Goal: Task Accomplishment & Management: Use online tool/utility

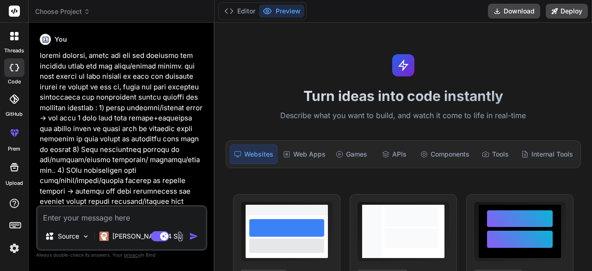
type textarea "x"
click at [285, 139] on div "Turn ideas into code instantly Describe what you want to build, and watch it co…" at bounding box center [403, 147] width 377 height 248
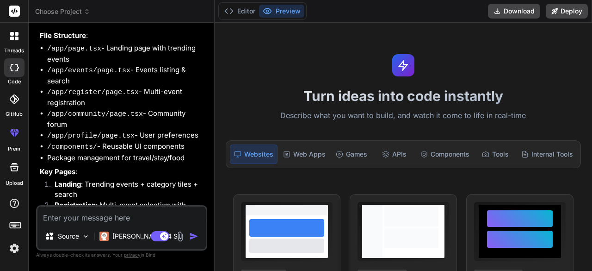
scroll to position [526, 0]
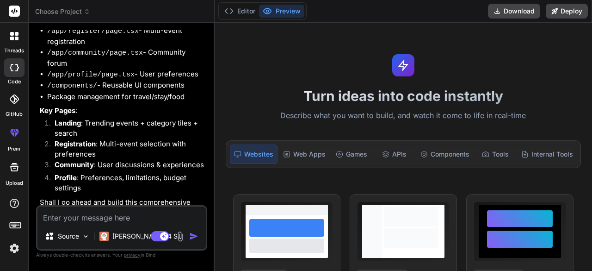
click at [195, 235] on img "button" at bounding box center [193, 235] width 9 height 9
click at [189, 238] on img "button" at bounding box center [193, 235] width 9 height 9
click at [79, 222] on textarea at bounding box center [121, 214] width 168 height 17
type textarea "y"
type textarea "x"
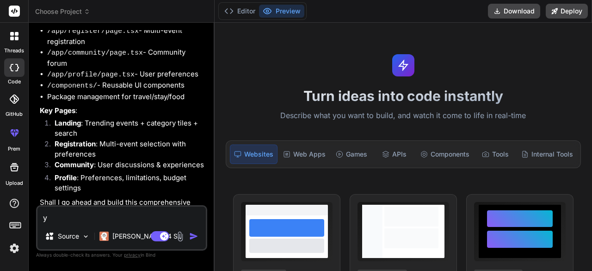
type textarea "ye"
type textarea "x"
type textarea "yes"
type textarea "x"
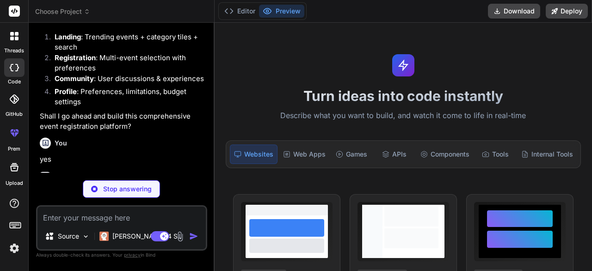
scroll to position [622, 0]
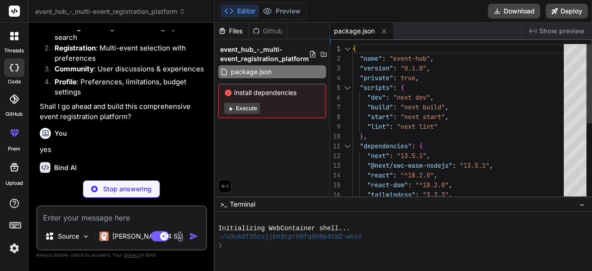
type textarea "x"
type textarea "module.exports = nextConfig"
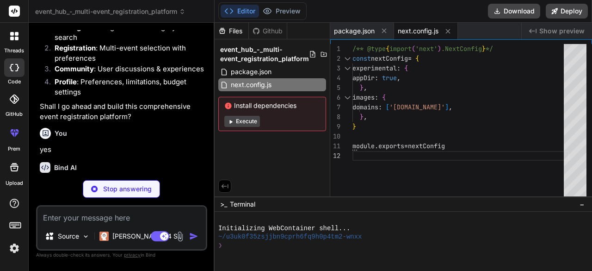
type textarea "x"
type textarea "}"
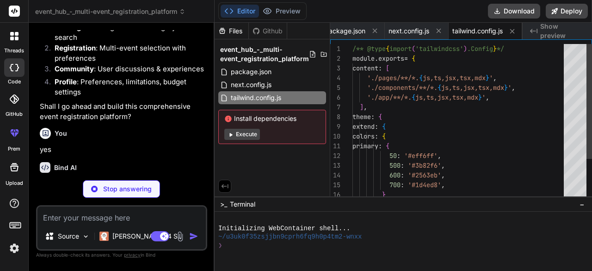
type textarea "x"
type textarea "module.exports = { plugins: { tailwindcss: {}, autoprefixer: {}, }, }"
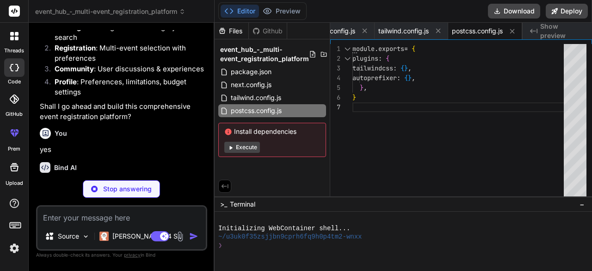
type textarea "x"
type textarea "} }"
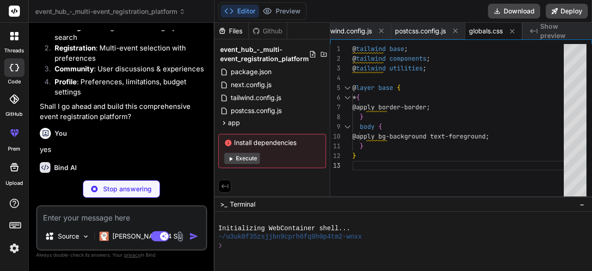
type textarea "x"
type textarea "<Navbar /> <main className="min-h-screen bg-gray-50"> {children} </main> </body…"
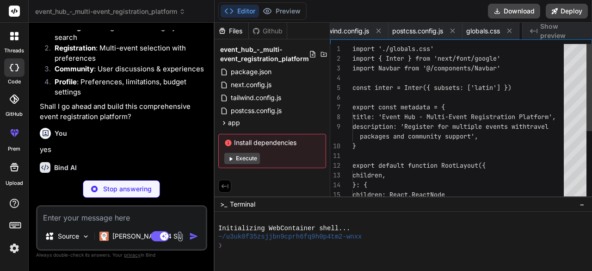
scroll to position [0, 198]
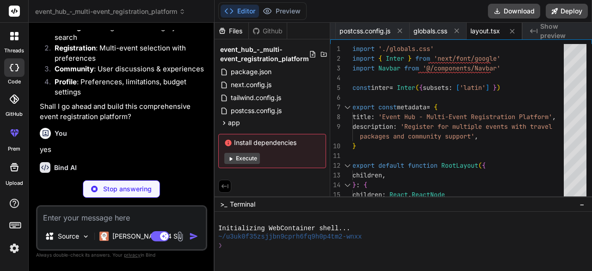
type textarea "x"
type textarea "<SearchBar /> <TrendingEvents /> <CategorySection /> </div> </div> ) }"
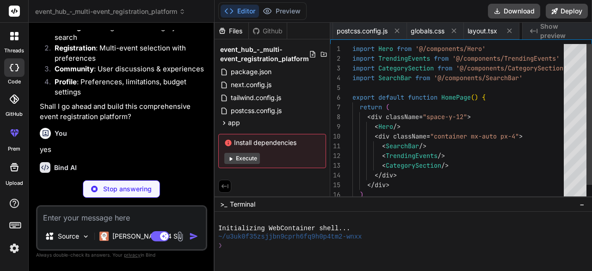
scroll to position [0, 254]
click at [242, 160] on button "Execute" at bounding box center [242, 158] width 36 height 11
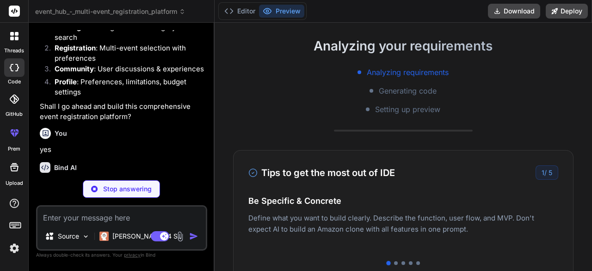
scroll to position [141, 0]
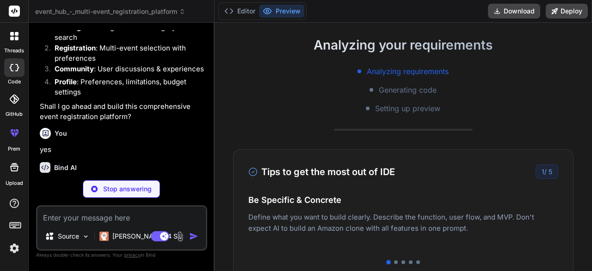
type textarea "x"
type textarea "</button> </div> </div> )} </div> </nav> ) }"
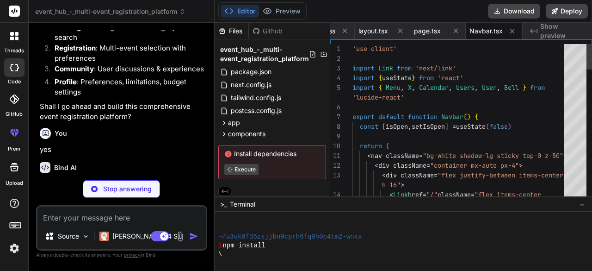
scroll to position [370, 0]
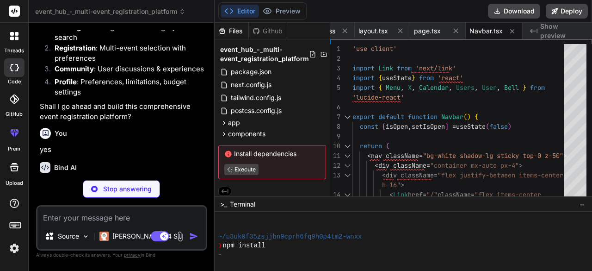
type textarea "x"
type textarea "</div> </div> </div> ) }"
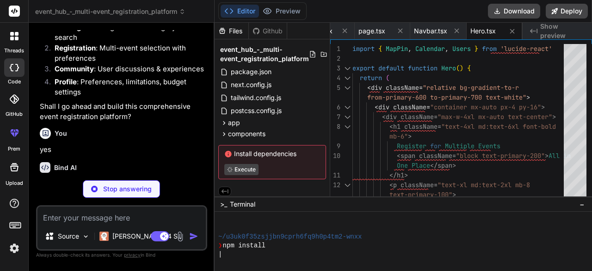
type textarea "x"
type textarea "</div> </div> ) }"
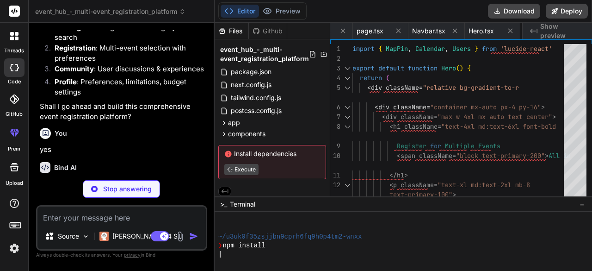
type textarea "x"
type textarea "))} </div> </section> ) }"
type textarea "x"
type textarea ") })} </div> </section> ) }"
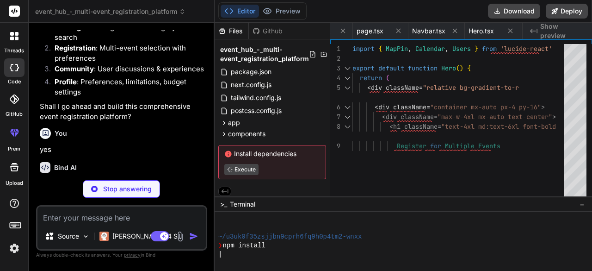
type textarea "x"
type textarea "<div className="lg:col-span-3"> <EventsList /> </div> </div> </div> ) }"
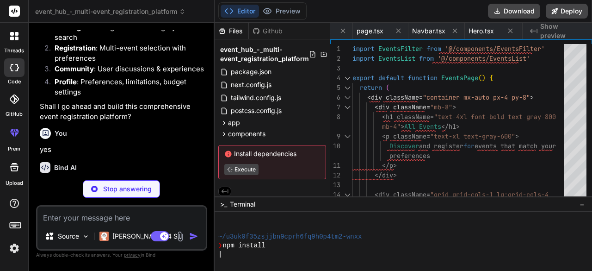
scroll to position [0, 652]
type textarea "x"
type textarea "transition-colors font-semibold"> Apply Filters </button> </div> ) }"
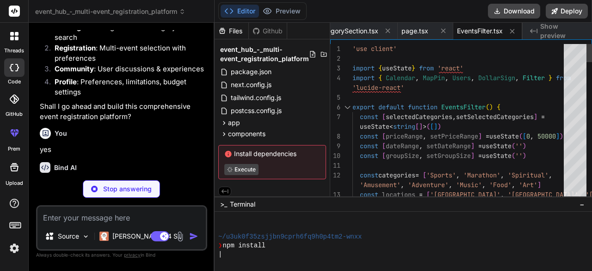
type textarea "x"
type textarea "</div> </div> ) }"
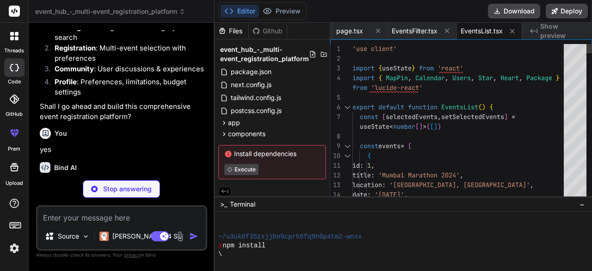
type textarea "x"
type textarea "Register for multiple events and create your perfect experience package </p> </…"
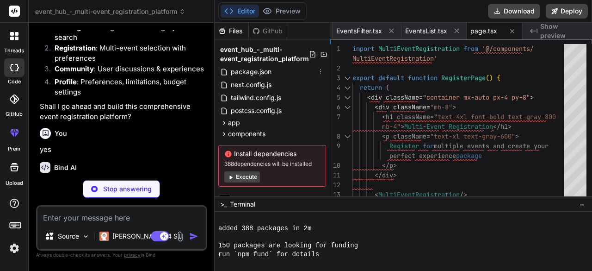
scroll to position [12, 0]
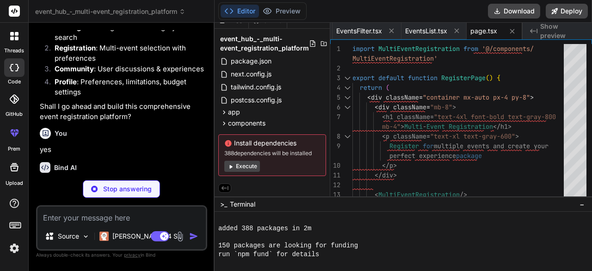
click at [240, 164] on button "Execute" at bounding box center [242, 165] width 36 height 11
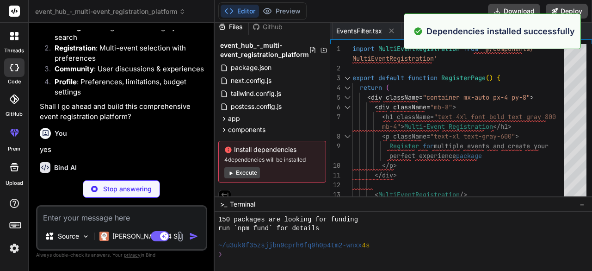
scroll to position [328, 0]
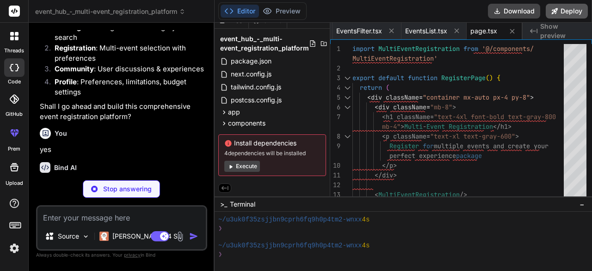
click at [568, 8] on button "Deploy" at bounding box center [567, 11] width 42 height 15
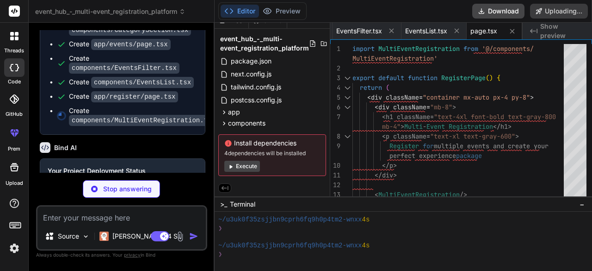
scroll to position [1011, 0]
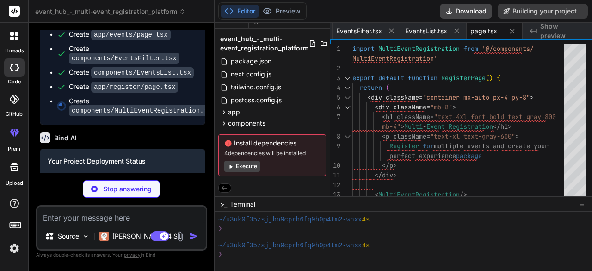
type textarea "x"
type textarea "</div> ) }"
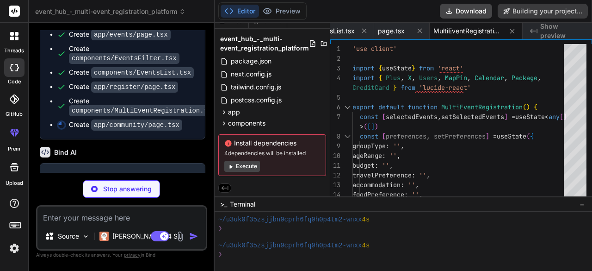
type textarea "x"
type textarea "experiences, and get recommendations </p> </div> <CommunityForum /> </div> ) }"
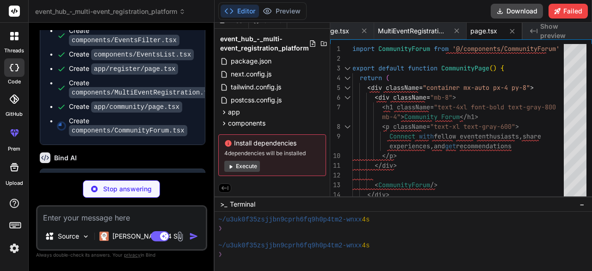
scroll to position [1029, 0]
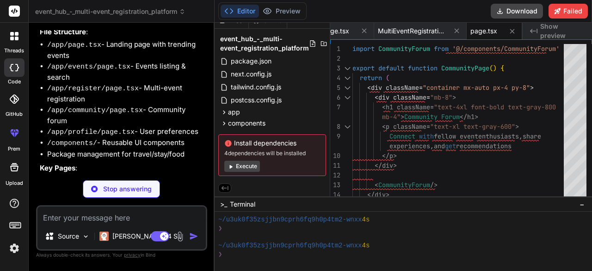
type textarea "x"
type textarea "}"
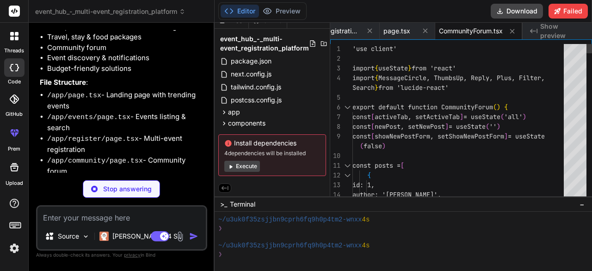
scroll to position [806, 0]
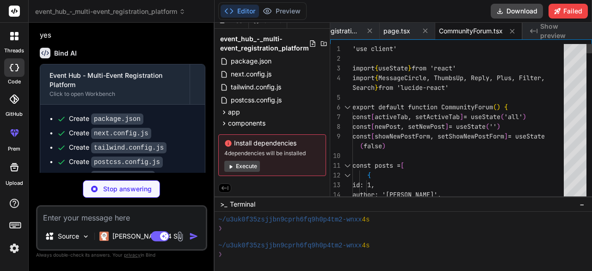
type textarea "x"
type textarea "import UserProfile from '@/components/UserProfile' export default function Prof…"
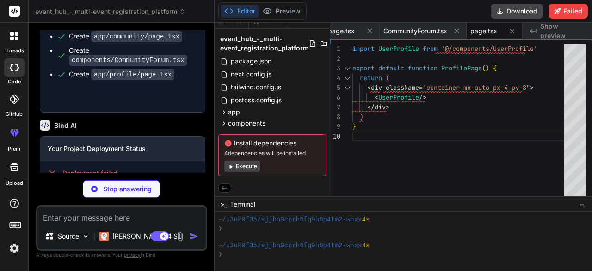
scroll to position [1102, 0]
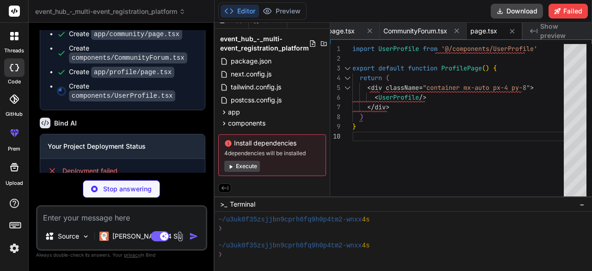
click at [564, 30] on span "Show preview" at bounding box center [562, 31] width 44 height 18
click at [540, 30] on div "Created with Pixso. Show preview" at bounding box center [557, 31] width 69 height 17
click at [542, 27] on span "Show preview" at bounding box center [562, 31] width 44 height 18
type textarea "x"
type textarea "</div> ) }"
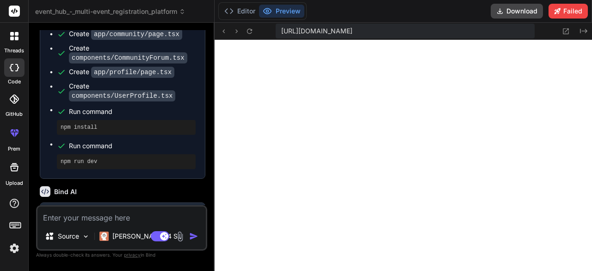
scroll to position [1027, 0]
click at [564, 29] on icon at bounding box center [566, 31] width 8 height 8
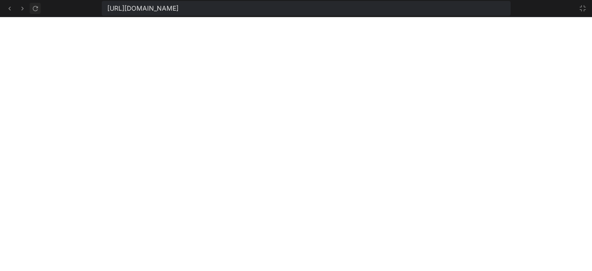
click at [34, 5] on icon at bounding box center [35, 9] width 8 height 8
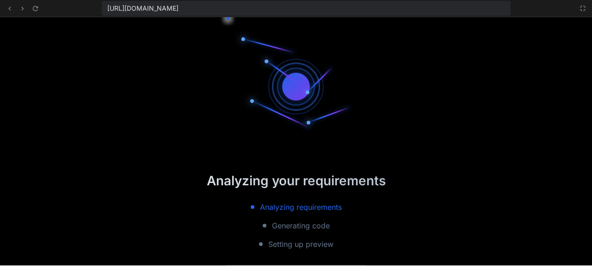
scroll to position [1174, 0]
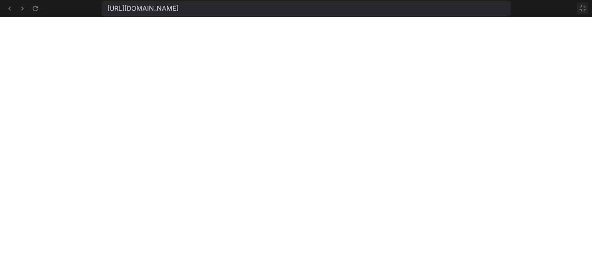
click at [585, 8] on icon at bounding box center [582, 8] width 7 height 7
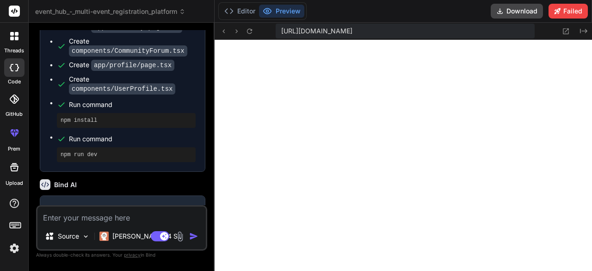
scroll to position [1138, 0]
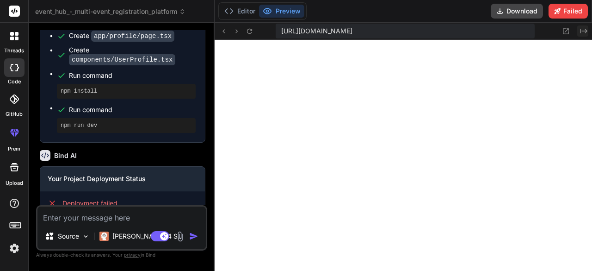
click at [583, 30] on icon "Created with Pixso." at bounding box center [583, 30] width 7 height 7
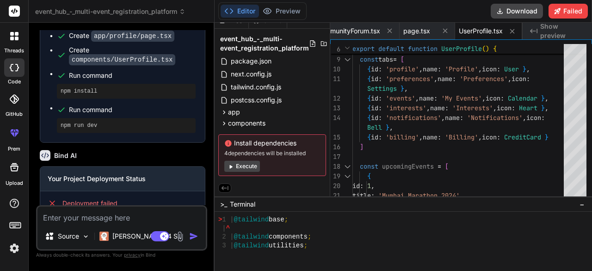
click at [580, 30] on span "Show preview" at bounding box center [562, 31] width 44 height 18
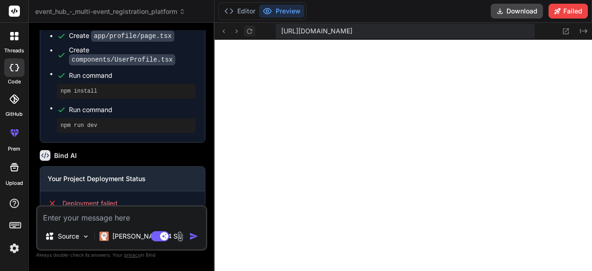
click at [249, 30] on icon at bounding box center [250, 31] width 8 height 8
click at [508, 13] on button "Download" at bounding box center [517, 11] width 52 height 15
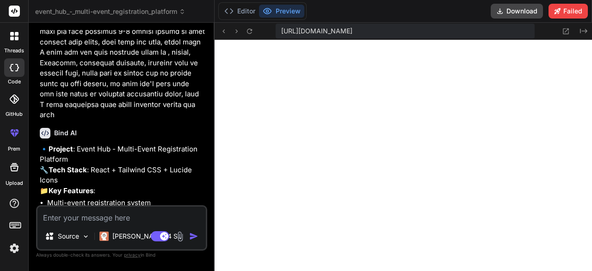
scroll to position [161, 0]
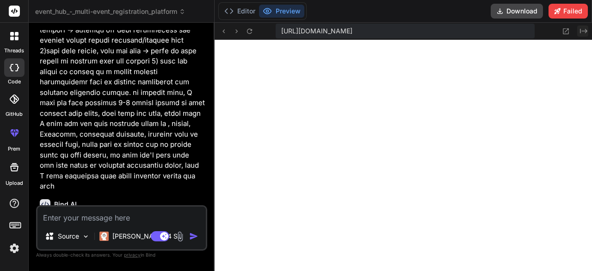
click at [584, 27] on button "Created with Pixso." at bounding box center [582, 30] width 11 height 11
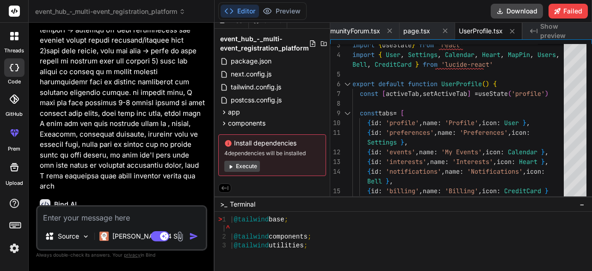
click at [228, 165] on icon at bounding box center [230, 166] width 7 height 7
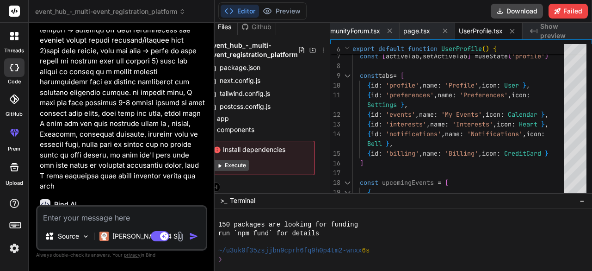
scroll to position [4, 0]
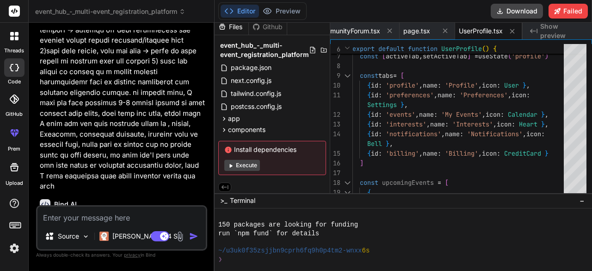
click at [238, 161] on button "Execute" at bounding box center [242, 165] width 36 height 11
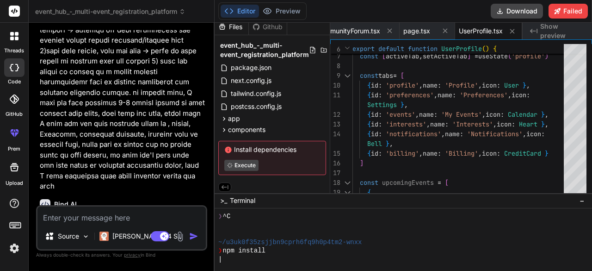
scroll to position [2564, 0]
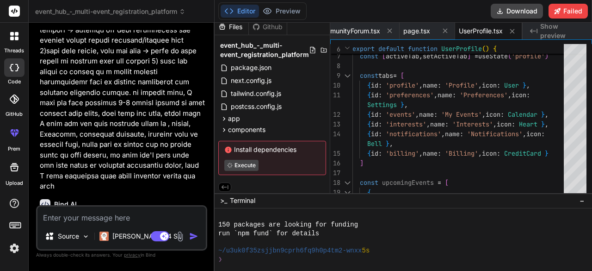
type textarea "x"
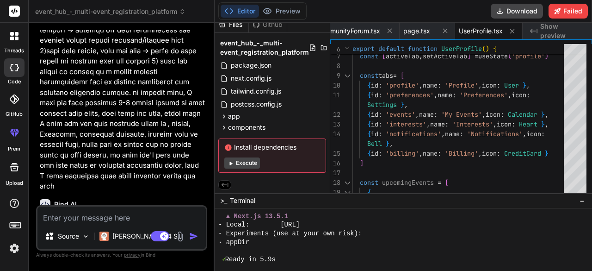
scroll to position [2831, 0]
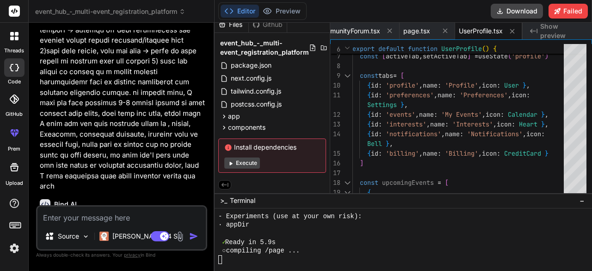
click at [547, 33] on span "Show preview" at bounding box center [562, 31] width 44 height 18
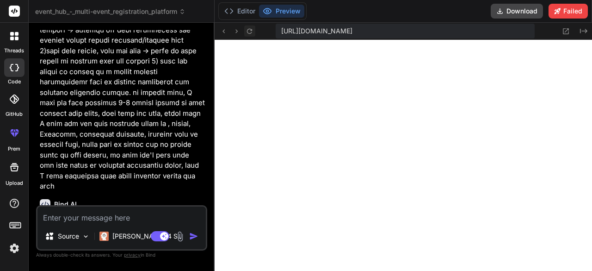
click at [247, 30] on icon at bounding box center [249, 30] width 5 height 5
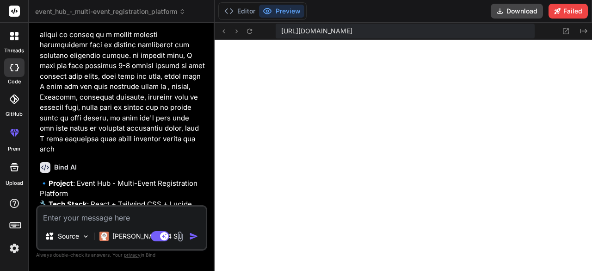
scroll to position [0, 0]
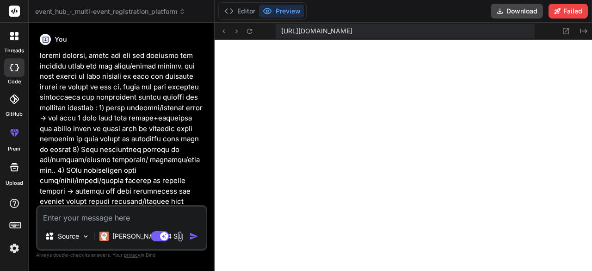
click at [74, 97] on p at bounding box center [123, 201] width 166 height 302
click at [15, 34] on icon at bounding box center [17, 34] width 4 height 4
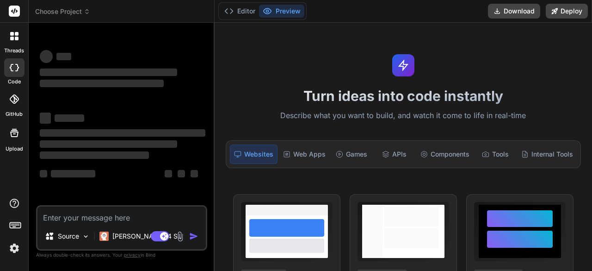
click at [13, 37] on icon at bounding box center [12, 39] width 4 height 4
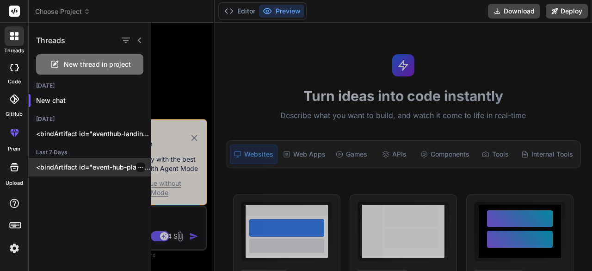
click at [69, 167] on p "<bindArtifact id="event-hub-platform" title="Event Hub - Multi-Event Registrati…" at bounding box center [93, 166] width 115 height 9
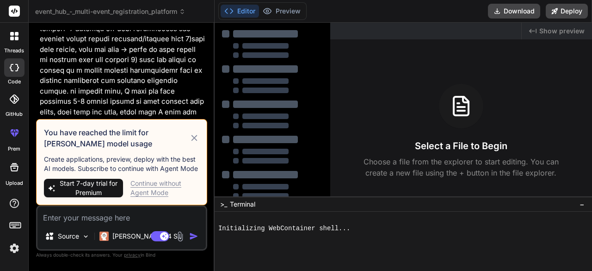
click at [196, 140] on icon at bounding box center [194, 138] width 6 height 6
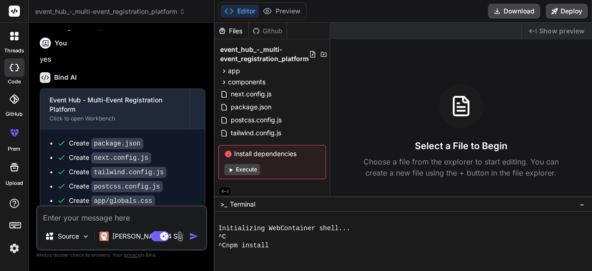
scroll to position [8, 0]
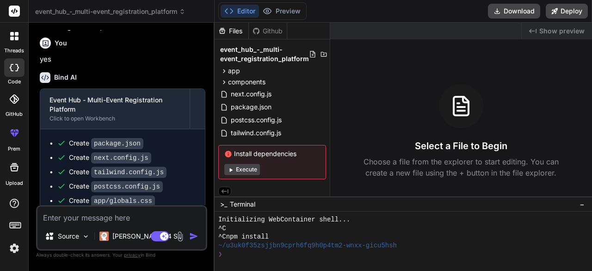
click at [230, 168] on icon at bounding box center [230, 170] width 3 height 4
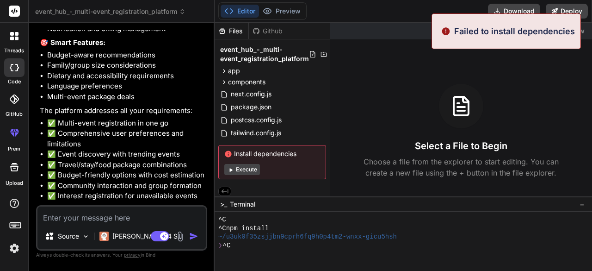
scroll to position [4, 0]
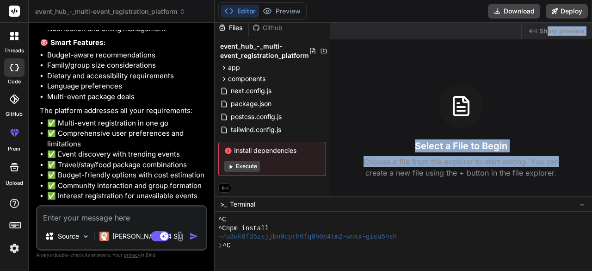
drag, startPoint x: 578, startPoint y: 71, endPoint x: 548, endPoint y: 26, distance: 53.4
click at [548, 26] on div "Created with Pixso. Show preview Select a File to Begin Choose a file from the …" at bounding box center [461, 109] width 262 height 173
click at [548, 26] on span "Show preview" at bounding box center [561, 30] width 45 height 9
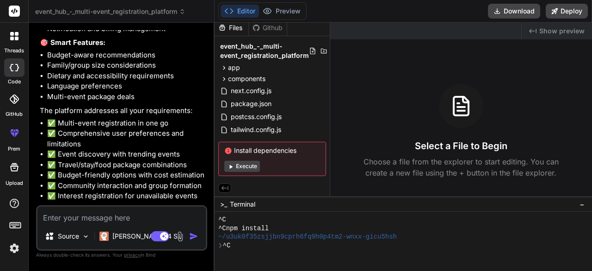
click at [546, 32] on span "Show preview" at bounding box center [561, 30] width 45 height 9
click at [532, 28] on icon "Created with Pixso." at bounding box center [532, 30] width 7 height 7
click at [547, 32] on span "Show preview" at bounding box center [561, 30] width 45 height 9
click at [244, 243] on div "❯ ^C" at bounding box center [398, 245] width 361 height 9
click at [563, 32] on span "Show preview" at bounding box center [561, 30] width 45 height 9
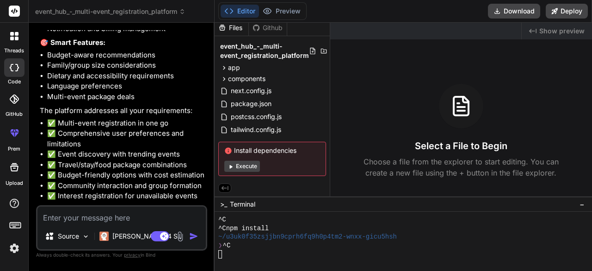
click at [563, 32] on span "Show preview" at bounding box center [561, 30] width 45 height 9
click at [535, 29] on icon "Created with Pixso." at bounding box center [532, 30] width 7 height 7
click at [536, 31] on icon "Created with Pixso." at bounding box center [532, 30] width 7 height 7
click at [566, 29] on span "Show preview" at bounding box center [561, 30] width 45 height 9
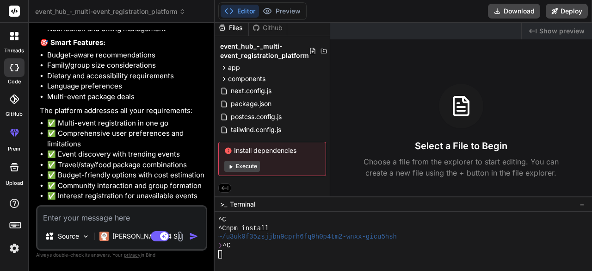
click at [534, 32] on icon "Created with Pixso." at bounding box center [532, 30] width 7 height 7
click at [462, 61] on div "Created with Pixso. Show preview Select a File to Begin Choose a file from the …" at bounding box center [461, 109] width 262 height 173
click at [242, 162] on button "Execute" at bounding box center [242, 165] width 36 height 11
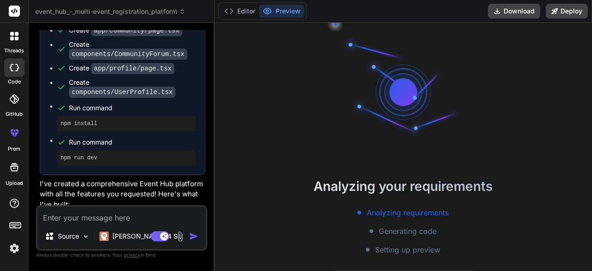
scroll to position [1094, 0]
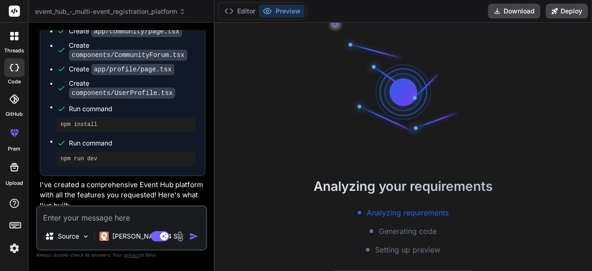
click at [314, 187] on h2 "Analyzing your requirements" at bounding box center [403, 185] width 377 height 19
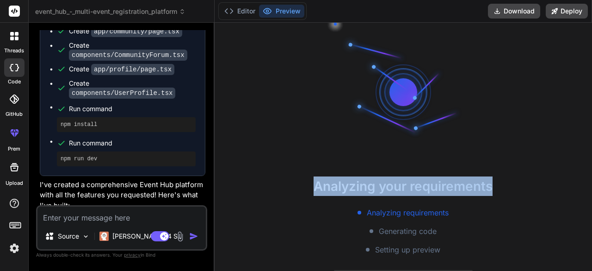
click at [314, 187] on h2 "Analyzing your requirements" at bounding box center [403, 185] width 377 height 19
click at [376, 185] on h2 "Analyzing your requirements" at bounding box center [403, 185] width 377 height 19
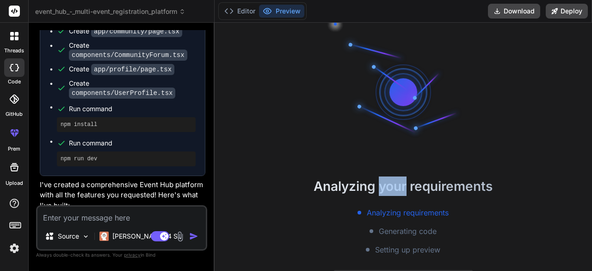
click at [376, 185] on h2 "Analyzing your requirements" at bounding box center [403, 185] width 377 height 19
click at [436, 186] on h2 "Analyzing your requirements" at bounding box center [403, 185] width 377 height 19
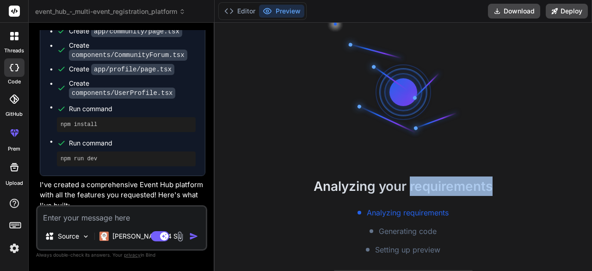
click at [436, 186] on h2 "Analyzing your requirements" at bounding box center [403, 185] width 377 height 19
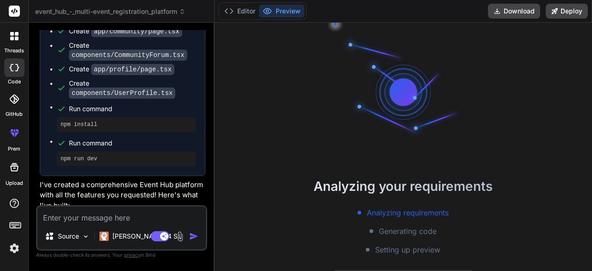
click at [311, 186] on h2 "Analyzing your requirements" at bounding box center [403, 185] width 377 height 19
click at [387, 185] on h2 "Analyzing your requirements" at bounding box center [403, 185] width 377 height 19
click at [420, 186] on h2 "Analyzing your requirements" at bounding box center [403, 185] width 377 height 19
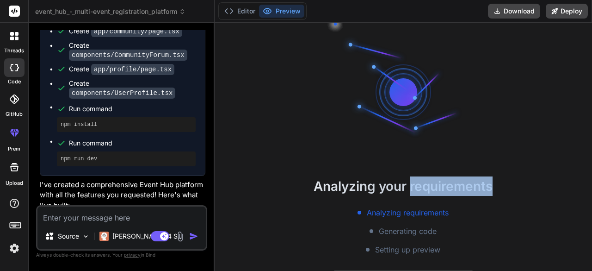
click at [420, 186] on h2 "Analyzing your requirements" at bounding box center [403, 185] width 377 height 19
type textarea "x"
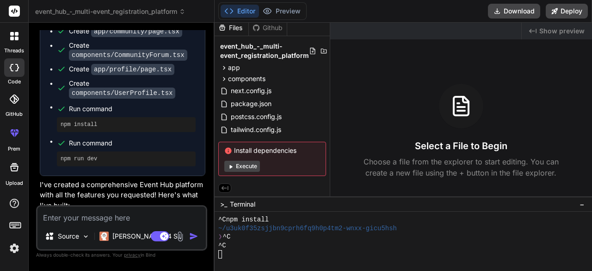
click at [573, 31] on span "Show preview" at bounding box center [561, 30] width 45 height 9
click at [15, 14] on rect at bounding box center [14, 11] width 11 height 11
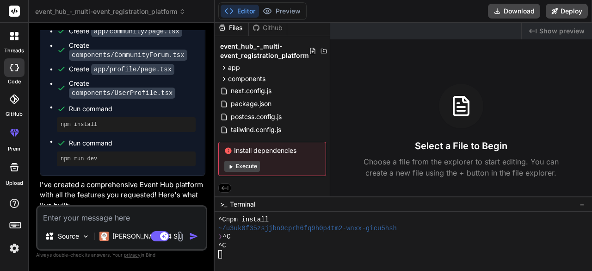
click at [13, 11] on rect at bounding box center [14, 11] width 11 height 11
click at [13, 42] on div at bounding box center [14, 35] width 19 height 19
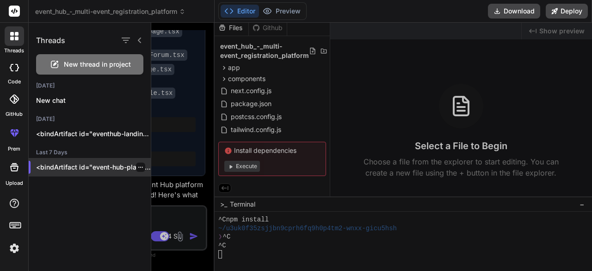
click at [68, 165] on p "<bindArtifact id="event-hub-platform" title="Event Hub - Multi-Event Registrati…" at bounding box center [93, 166] width 115 height 9
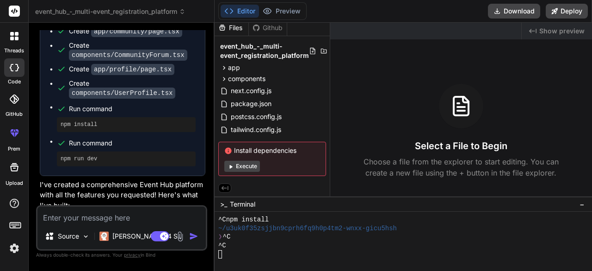
click at [551, 31] on span "Show preview" at bounding box center [561, 30] width 45 height 9
click at [230, 251] on div at bounding box center [398, 254] width 361 height 9
click at [224, 185] on icon at bounding box center [225, 188] width 8 height 8
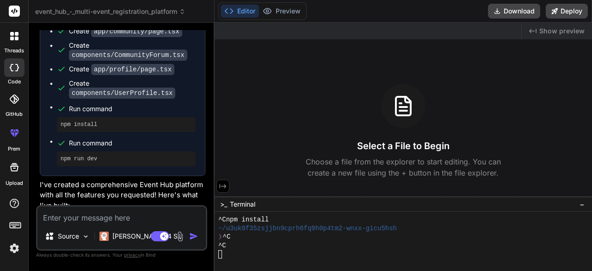
click at [219, 184] on icon at bounding box center [223, 186] width 8 height 8
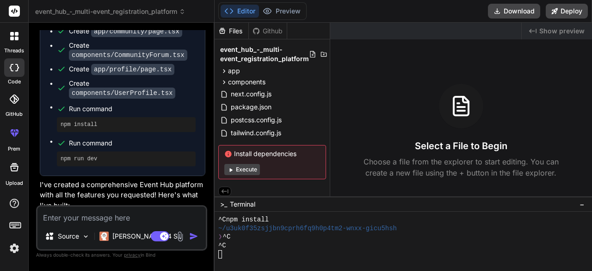
scroll to position [4, 0]
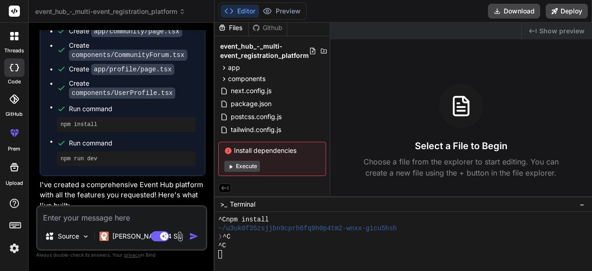
click at [224, 203] on span ">_" at bounding box center [223, 203] width 7 height 9
click at [228, 150] on icon at bounding box center [228, 150] width 6 height 6
click at [94, 136] on li "Run command npm run dev" at bounding box center [126, 151] width 139 height 30
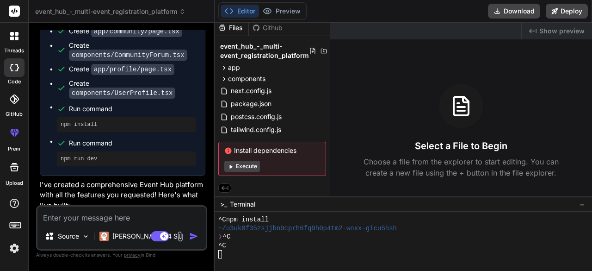
click at [11, 29] on div at bounding box center [14, 35] width 19 height 19
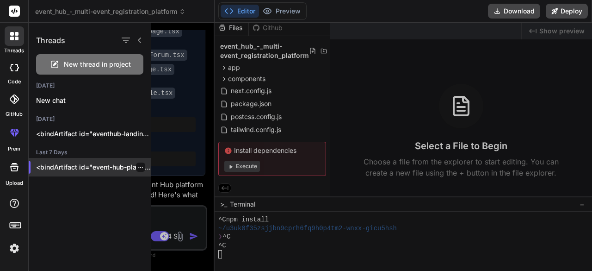
click at [53, 167] on p "<bindArtifact id="event-hub-platform" title="Event Hub - Multi-Event Registrati…" at bounding box center [93, 166] width 115 height 9
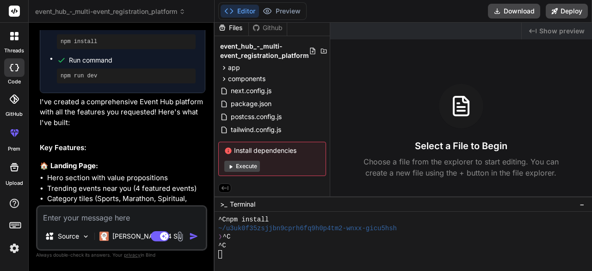
scroll to position [1192, 0]
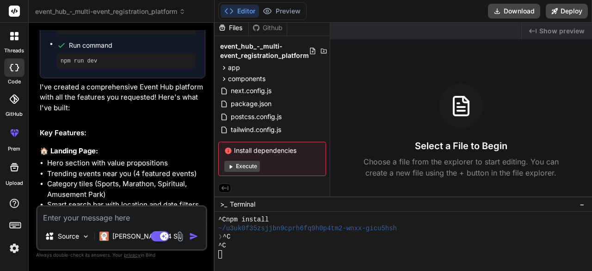
click at [17, 36] on icon at bounding box center [14, 36] width 8 height 8
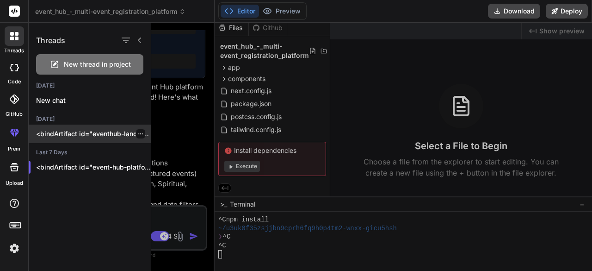
click at [50, 130] on p "<bindArtifact id="eventhub-landing" title="EventHub - Multi-Event Registration …" at bounding box center [93, 133] width 115 height 9
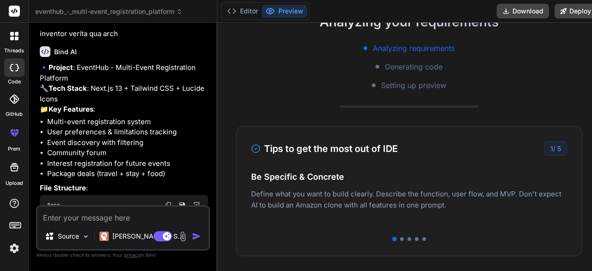
scroll to position [0, 0]
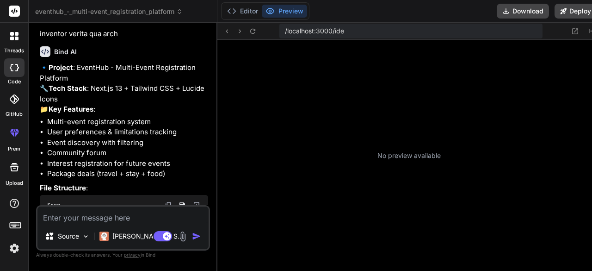
type textarea "x"
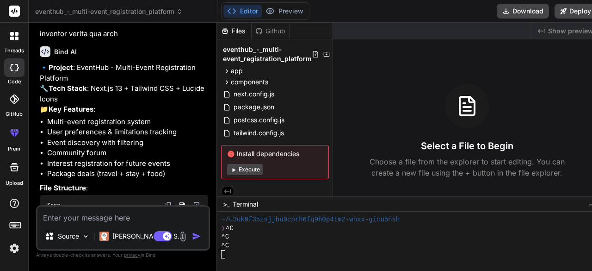
click at [548, 31] on span "Show preview" at bounding box center [570, 30] width 45 height 9
click at [282, 4] on div "Editor Preview Disabled until preview for your project is generated" at bounding box center [265, 11] width 88 height 18
